Goal: Information Seeking & Learning: Find specific fact

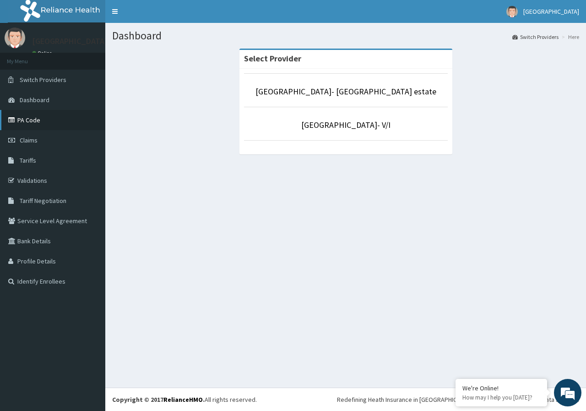
click at [33, 122] on link "PA Code" at bounding box center [52, 120] width 105 height 20
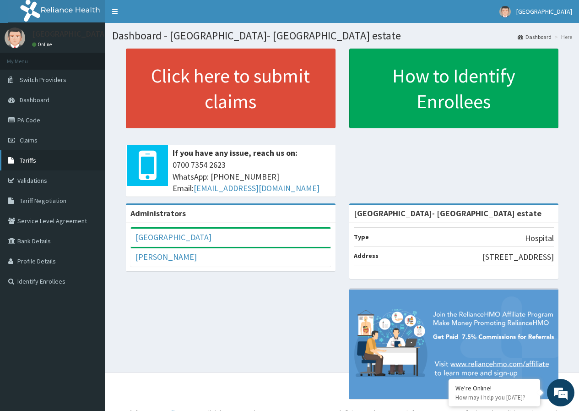
click at [34, 157] on span "Tariffs" at bounding box center [28, 160] width 16 height 8
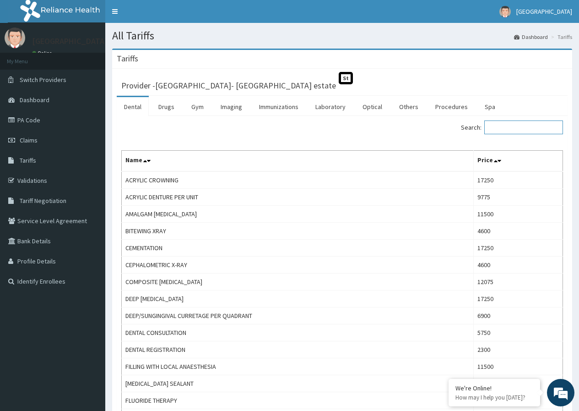
click at [502, 130] on input "Search:" at bounding box center [524, 127] width 79 height 14
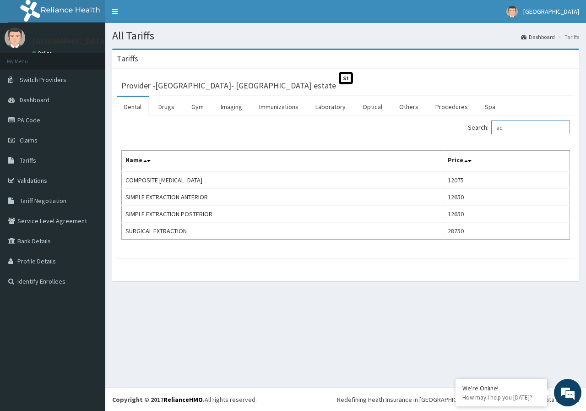
type input "a"
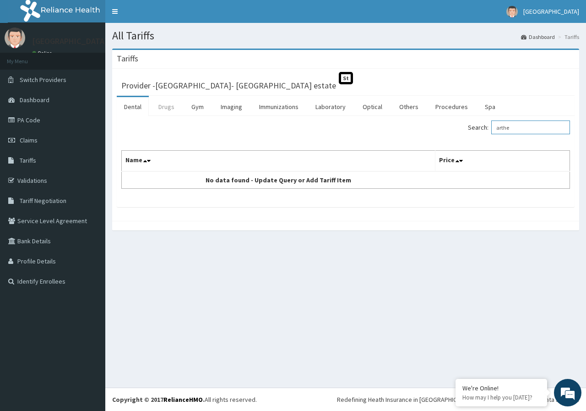
type input "arthe"
click at [164, 106] on link "Drugs" at bounding box center [166, 106] width 31 height 19
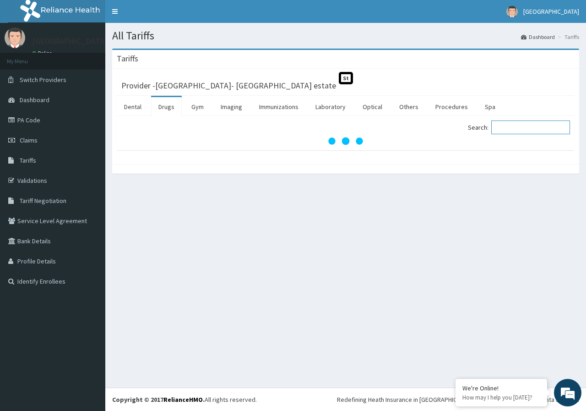
click at [516, 130] on input "Search:" at bounding box center [531, 127] width 79 height 14
click at [506, 126] on input "aartem" at bounding box center [531, 127] width 79 height 14
click at [519, 130] on input "artem" at bounding box center [531, 127] width 79 height 14
click at [504, 127] on input "artem" at bounding box center [531, 127] width 79 height 14
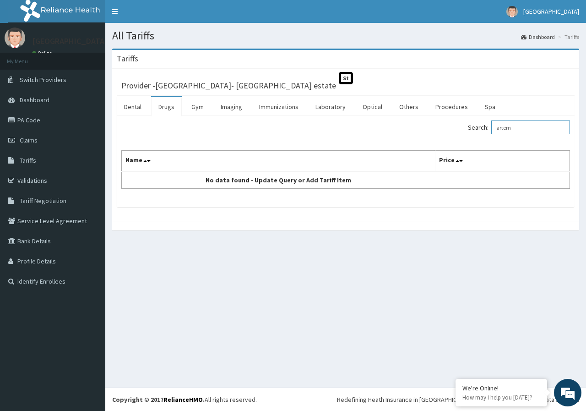
click at [525, 127] on input "artem" at bounding box center [531, 127] width 79 height 14
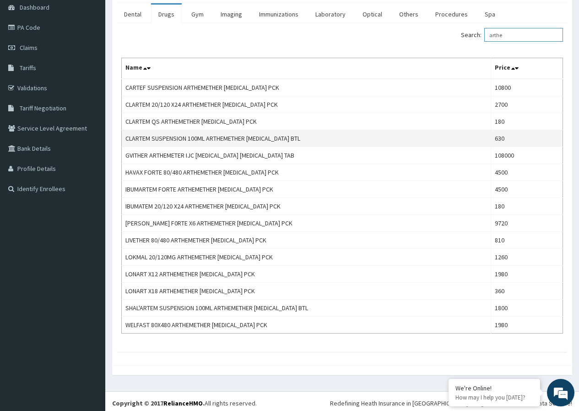
scroll to position [96, 0]
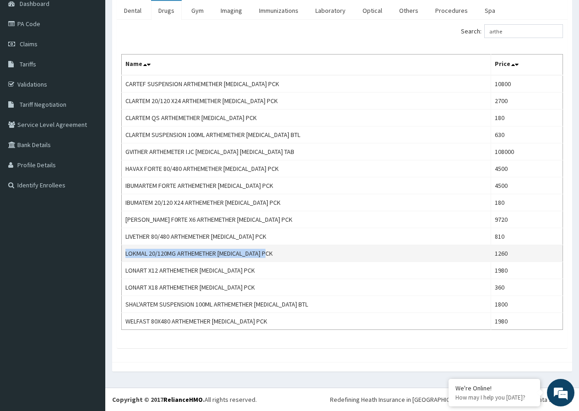
drag, startPoint x: 278, startPoint y: 251, endPoint x: 123, endPoint y: 246, distance: 154.9
click at [123, 246] on td "LOKMAL 20/120MG ARTHEMETHER LUMEFANTRINE PCK" at bounding box center [307, 253] width 370 height 17
copy td "LOKMAL 20/120MG ARTHEMETHER LUMEFANTRINE PCK"
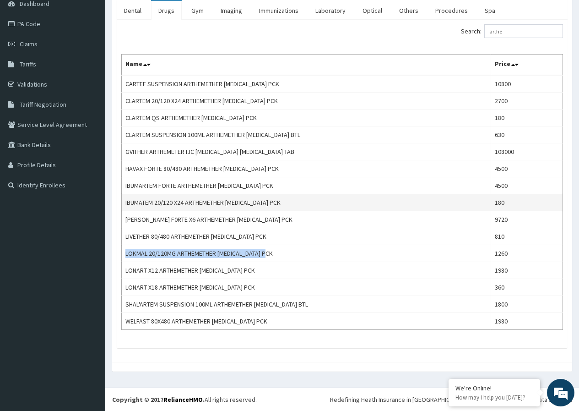
scroll to position [50, 0]
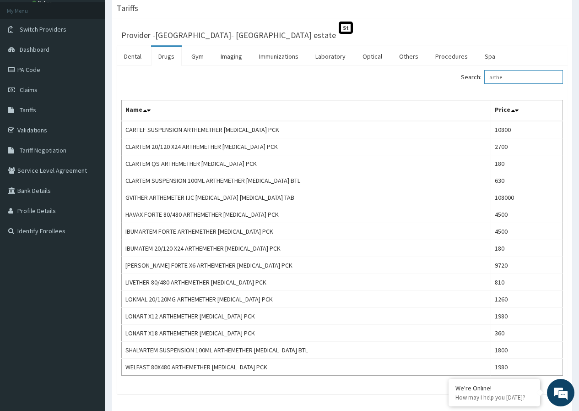
click at [512, 81] on input "arthe" at bounding box center [524, 77] width 79 height 14
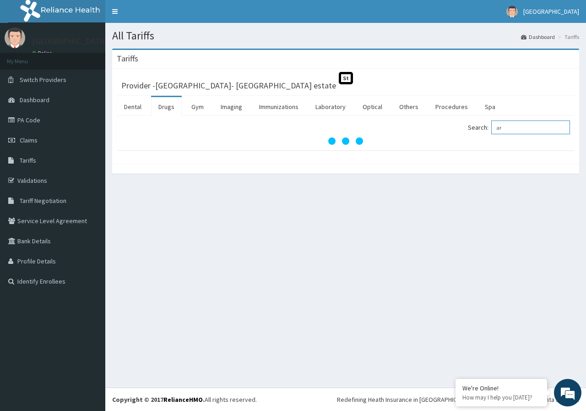
type input "a"
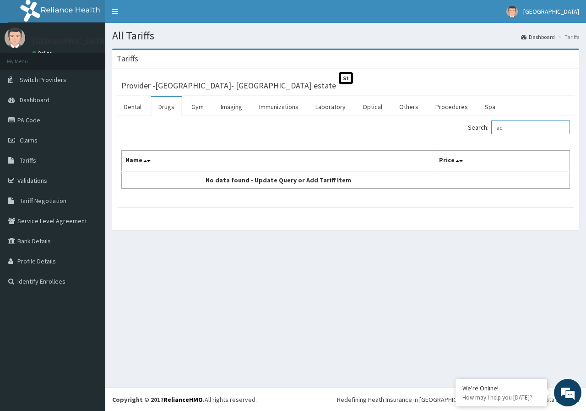
type input "a"
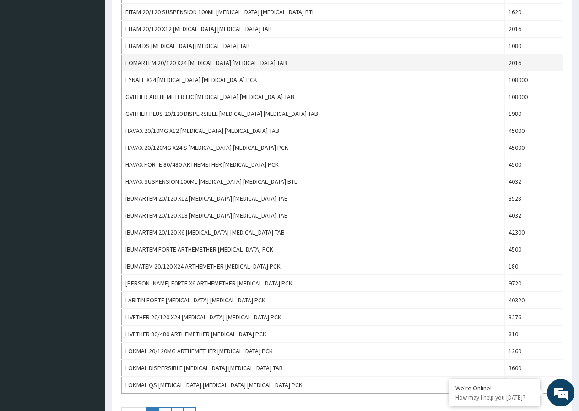
scroll to position [687, 0]
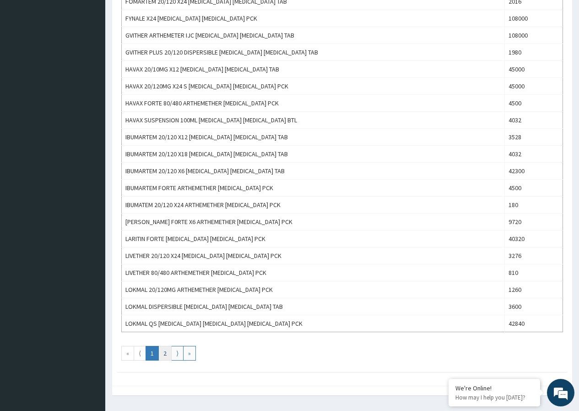
click at [165, 356] on link "2" at bounding box center [164, 353] width 13 height 15
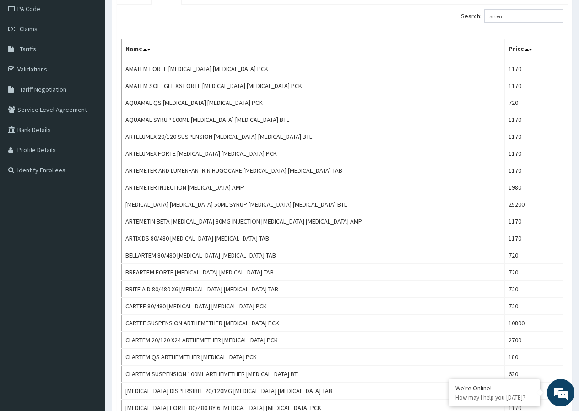
scroll to position [0, 0]
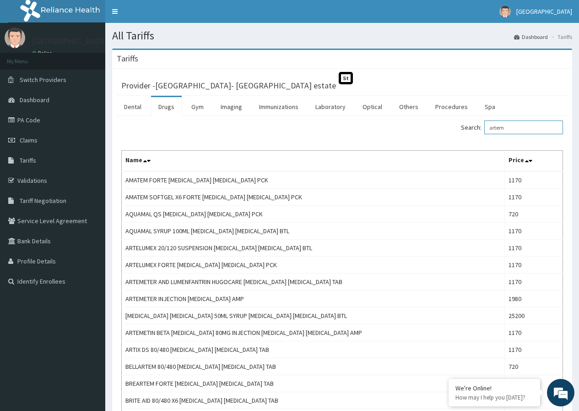
click at [523, 127] on input "artem" at bounding box center [524, 127] width 79 height 14
type input "a"
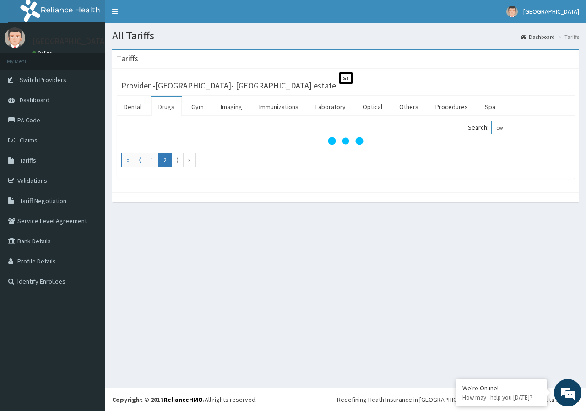
type input "c"
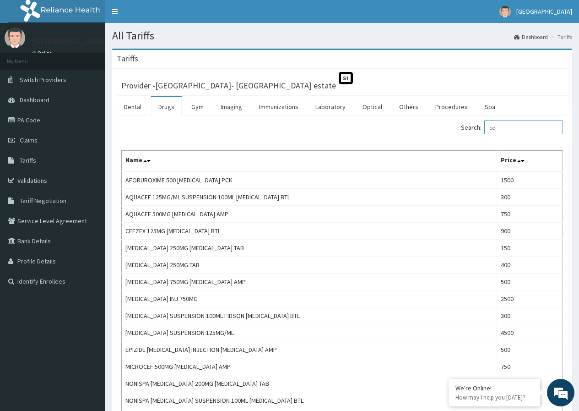
type input "c"
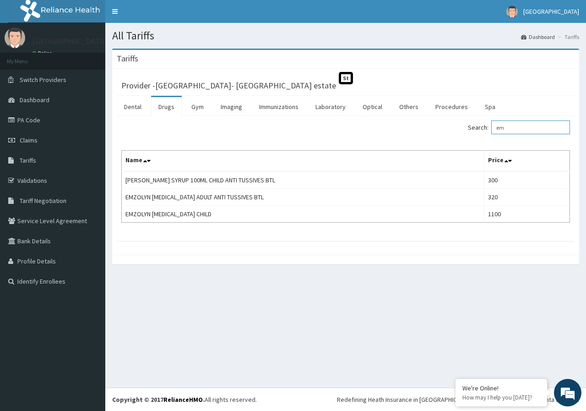
type input "e"
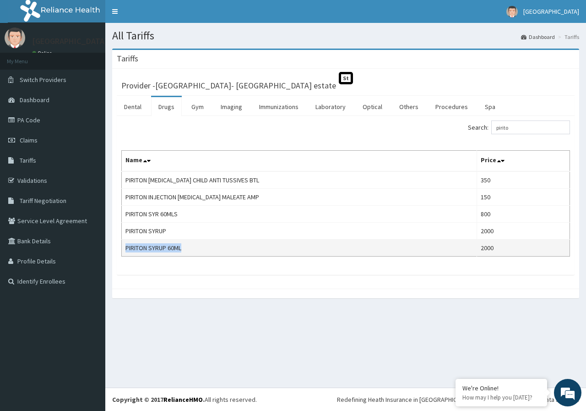
drag, startPoint x: 187, startPoint y: 247, endPoint x: 125, endPoint y: 249, distance: 62.3
click at [125, 249] on td "PIRITON SYRUP 60ML" at bounding box center [299, 248] width 355 height 17
copy td "PIRITON SYRUP 60ML"
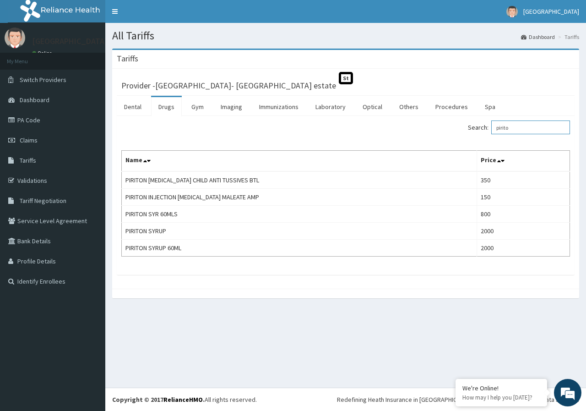
click at [523, 127] on input "pirito" at bounding box center [531, 127] width 79 height 14
type input "p"
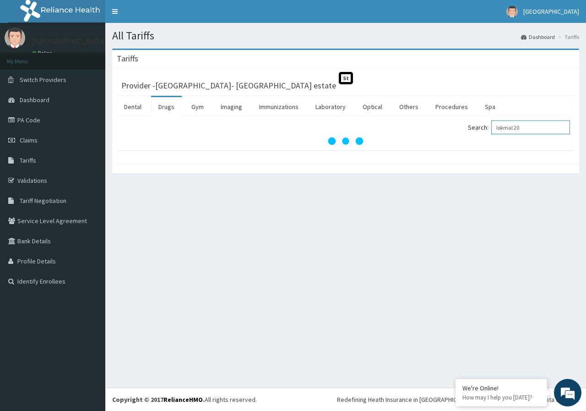
type input "lokmal 20"
click at [165, 106] on link "Drugs" at bounding box center [166, 106] width 31 height 19
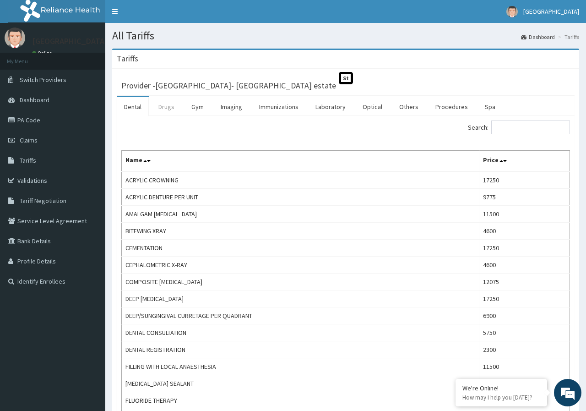
click at [165, 111] on link "Drugs" at bounding box center [166, 106] width 31 height 19
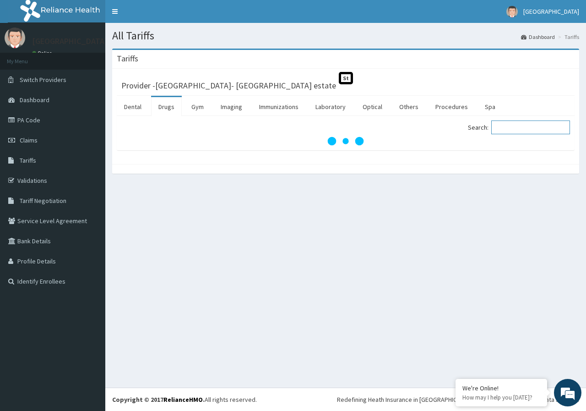
click at [514, 127] on input "Search:" at bounding box center [531, 127] width 79 height 14
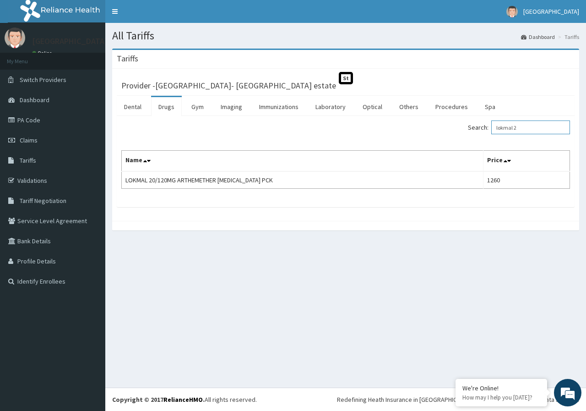
type input "lokmal 2"
